Goal: Task Accomplishment & Management: Use online tool/utility

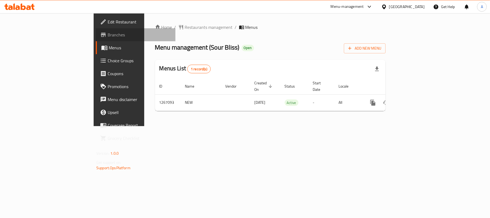
click at [108, 33] on span "Branches" at bounding box center [139, 34] width 63 height 6
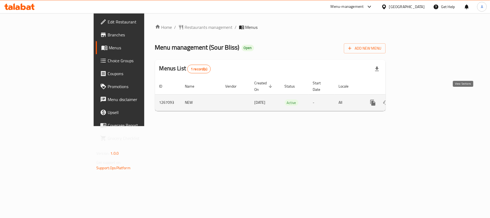
click at [415, 99] on icon "enhanced table" at bounding box center [411, 102] width 6 height 6
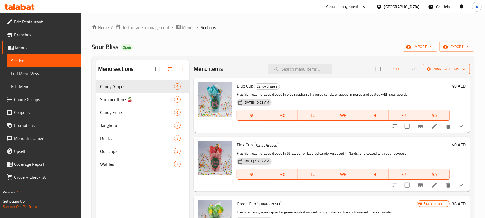
click at [454, 72] on span "Manage items" at bounding box center [446, 69] width 38 height 7
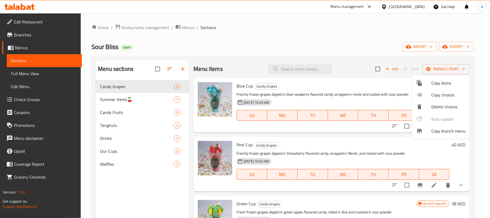
click at [423, 130] on div at bounding box center [423, 131] width 15 height 6
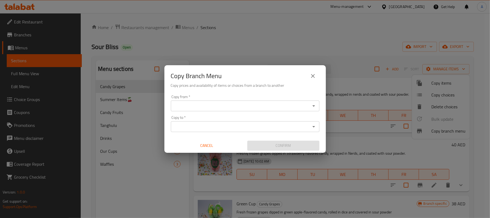
click at [259, 98] on div "Copy from   * Copy from *" at bounding box center [245, 103] width 149 height 16
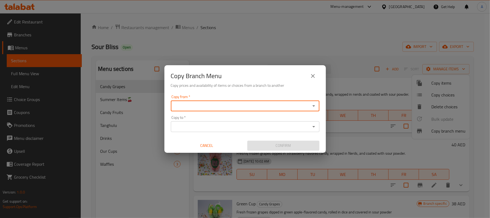
click at [258, 100] on div "Copy from *" at bounding box center [245, 105] width 149 height 11
click at [314, 106] on icon "Open" at bounding box center [313, 106] width 6 height 6
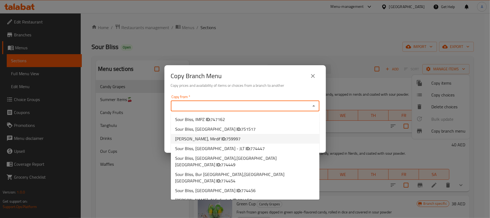
click at [226, 138] on span "759997" at bounding box center [233, 139] width 15 height 8
type input "[PERSON_NAME], Mirdif"
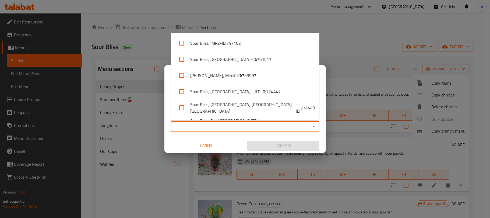
click at [264, 128] on input "Copy to   *" at bounding box center [240, 127] width 136 height 8
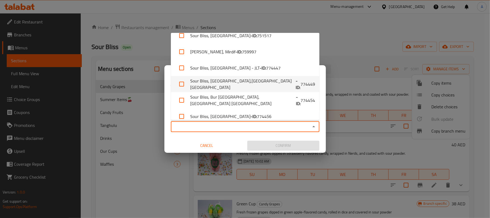
scroll to position [46, 0]
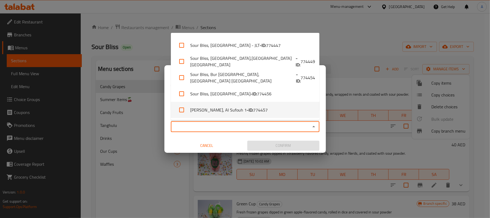
click at [253, 107] on span "774457" at bounding box center [260, 110] width 15 height 6
checkbox input "true"
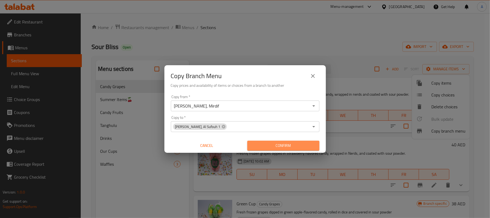
click at [270, 141] on button "Confirm" at bounding box center [283, 145] width 72 height 10
